Goal: Task Accomplishment & Management: Use online tool/utility

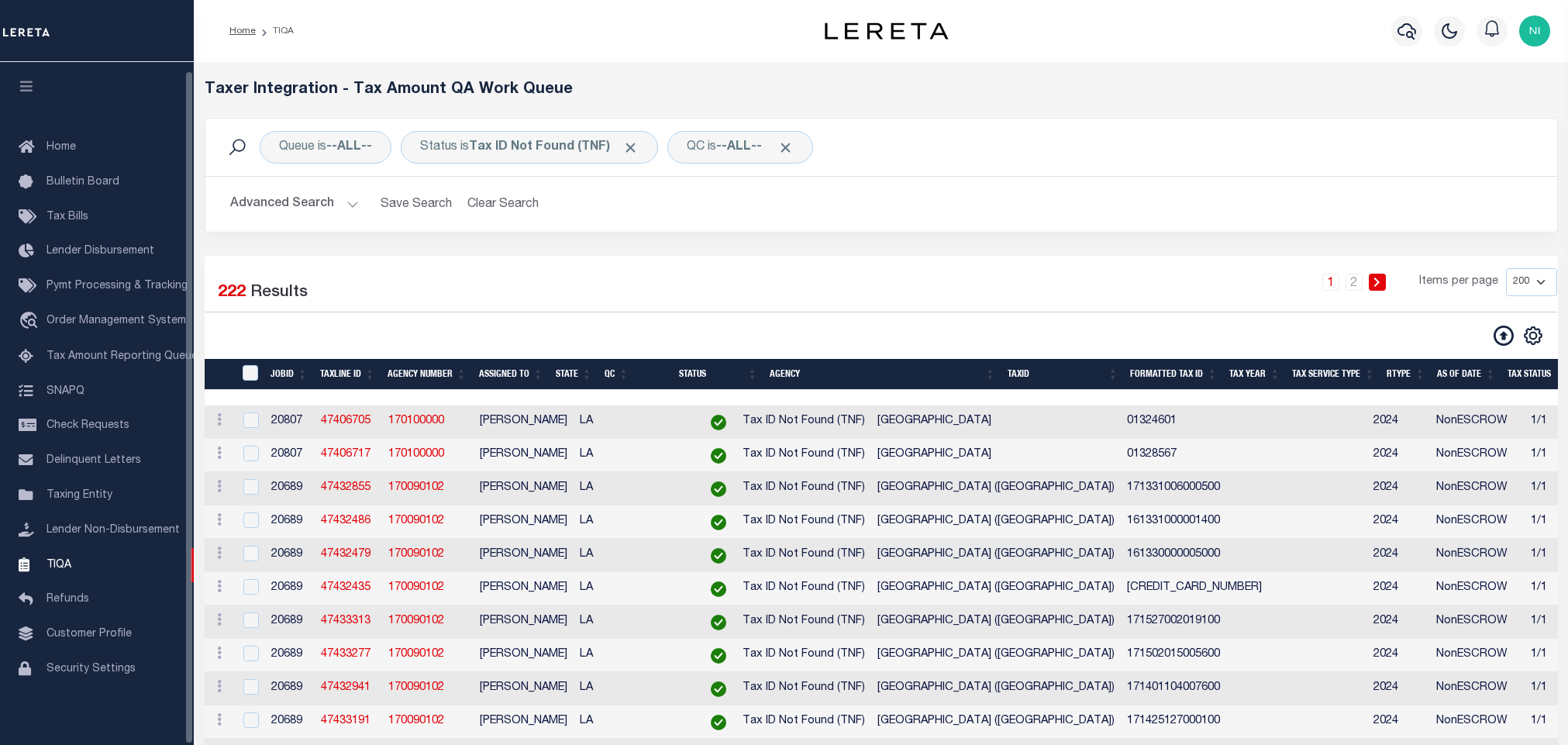
select select "200"
click at [101, 307] on link "travel_explore Order Management System" at bounding box center [97, 322] width 194 height 36
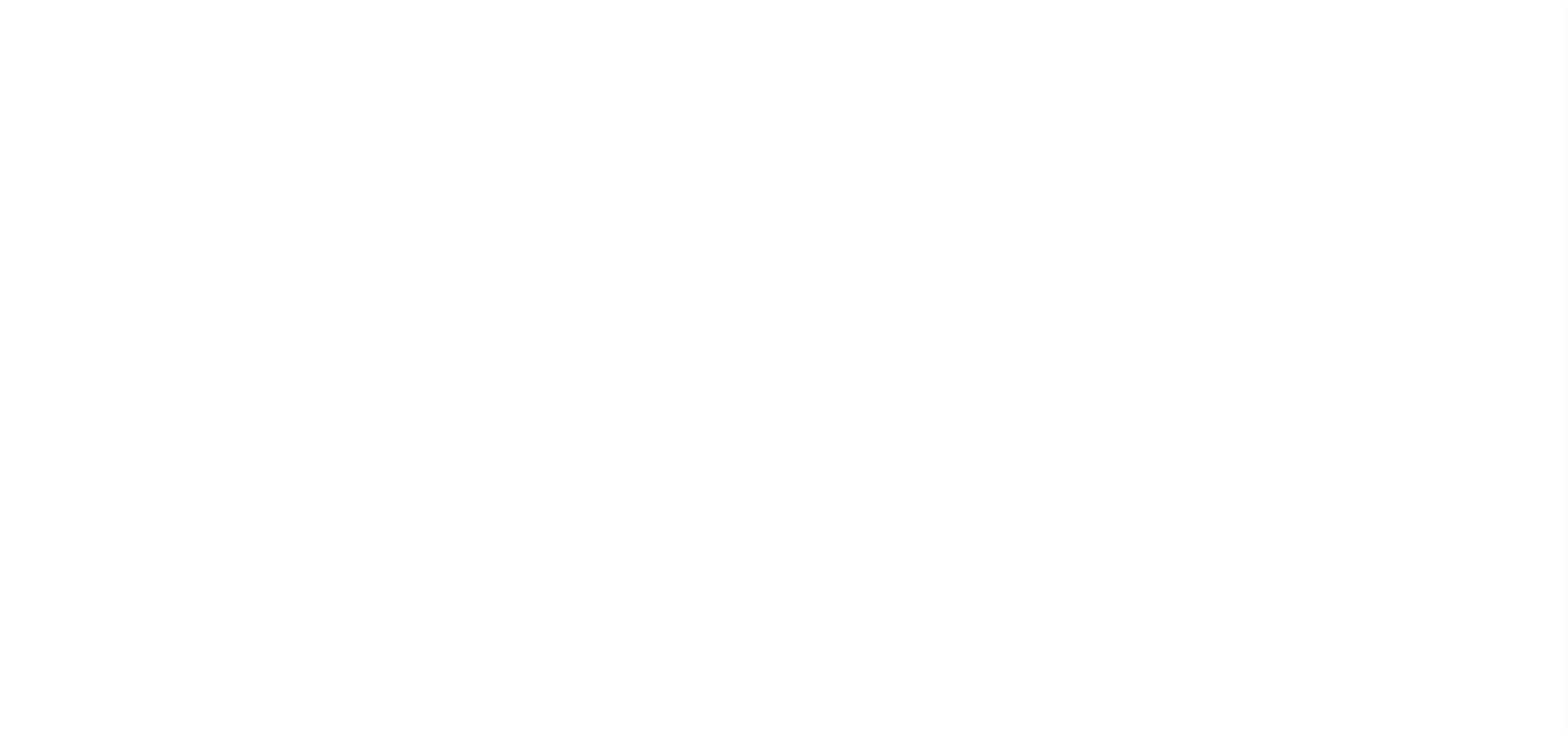
select select "200"
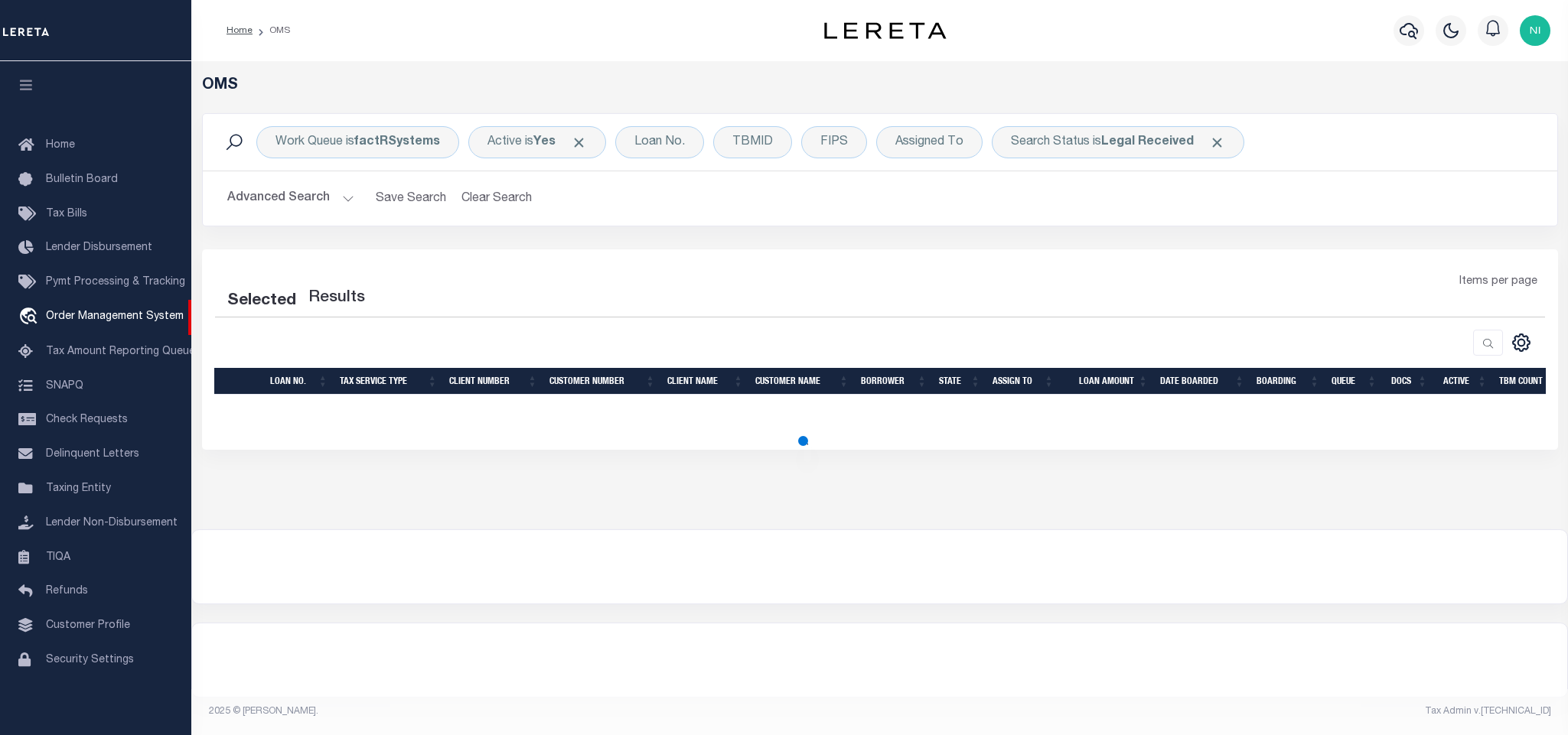
select select "200"
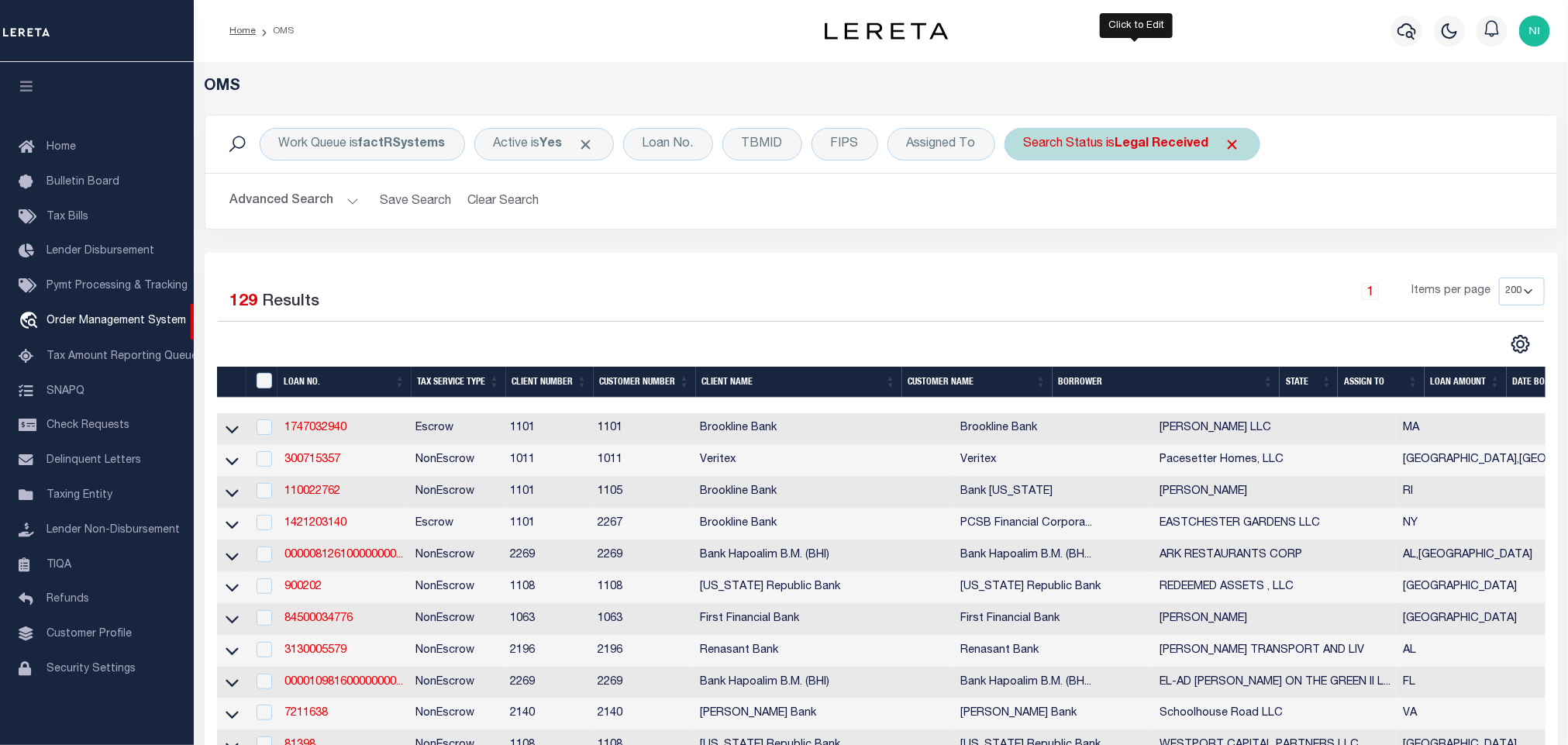
click at [1133, 150] on b "Legal Received" at bounding box center [1162, 144] width 94 height 12
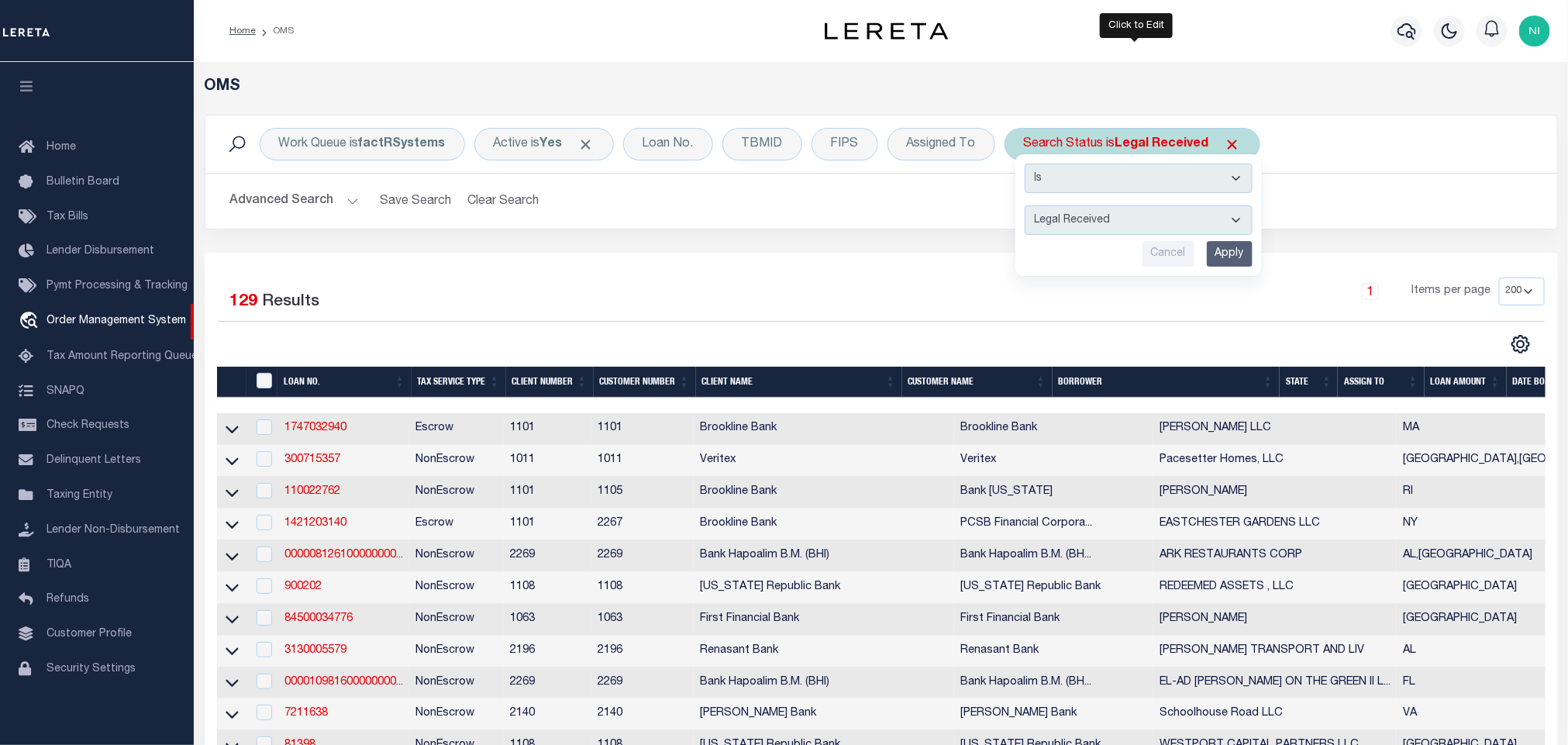
click at [1133, 233] on select "Automated Search Bad Parcel Complete Duplicate Parcel High Dollar Reporting In …" at bounding box center [1138, 219] width 227 height 29
select select "IP"
click at [1028, 207] on select "Automated Search Bad Parcel Complete Duplicate Parcel High Dollar Reporting In …" at bounding box center [1138, 219] width 227 height 29
click at [1237, 251] on input "Apply" at bounding box center [1230, 253] width 46 height 25
